Goal: Task Accomplishment & Management: Use online tool/utility

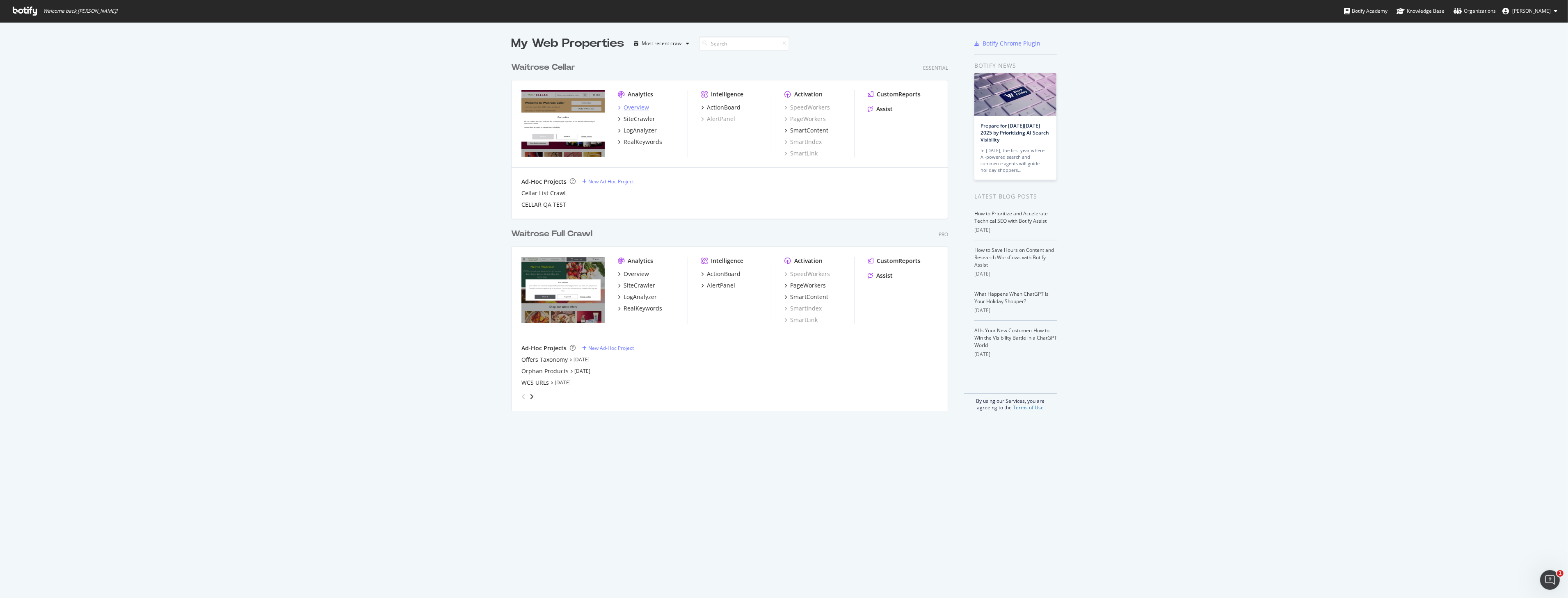
click at [641, 108] on div "Overview" at bounding box center [636, 108] width 25 height 8
click at [635, 285] on div "SiteCrawler" at bounding box center [639, 285] width 32 height 8
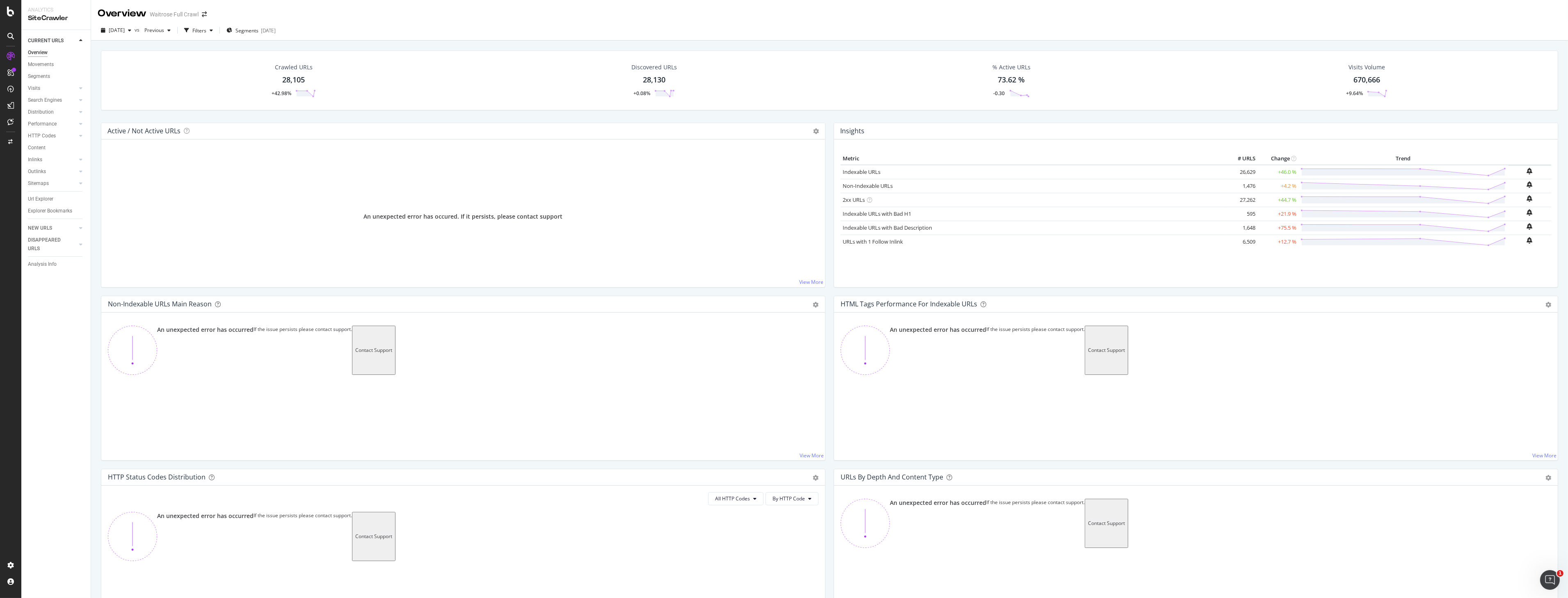
click at [191, 174] on div "An unexpected error has occured. If it persists, please contact support" at bounding box center [463, 216] width 711 height 128
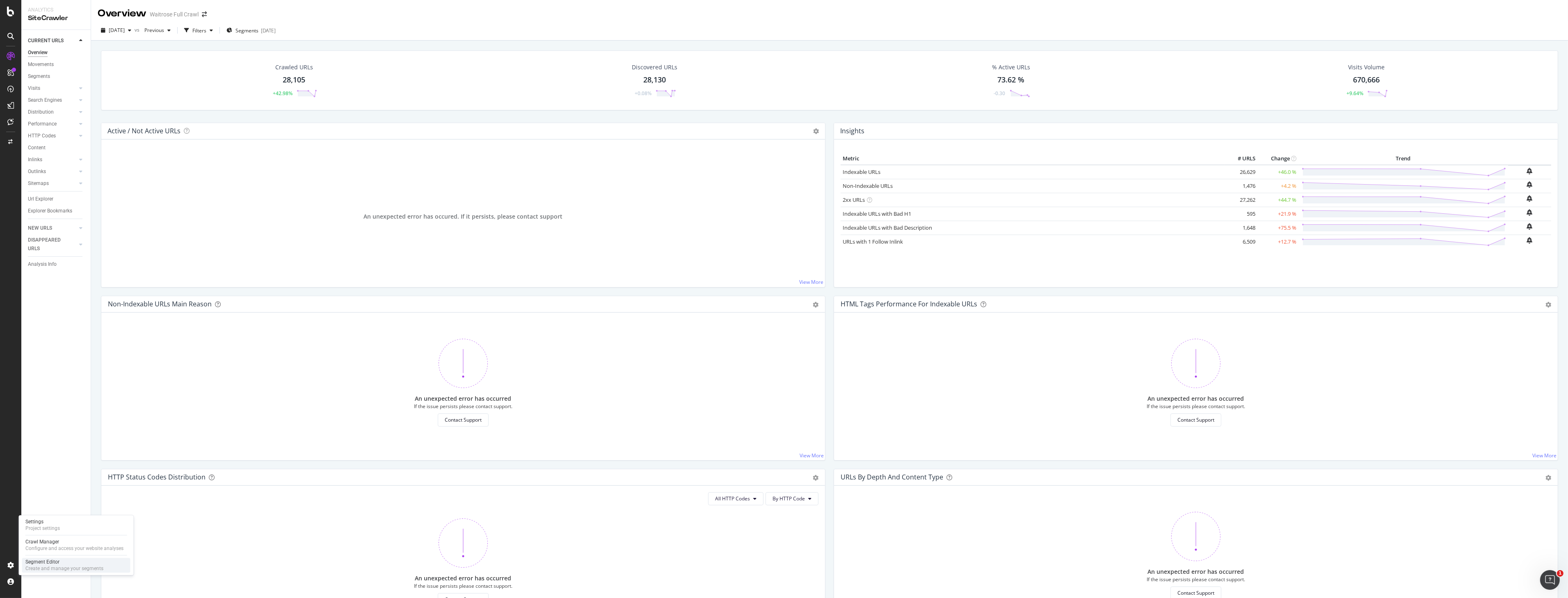
click at [68, 568] on div "Create and manage your segments" at bounding box center [64, 568] width 78 height 6
